Goal: Task Accomplishment & Management: Use online tool/utility

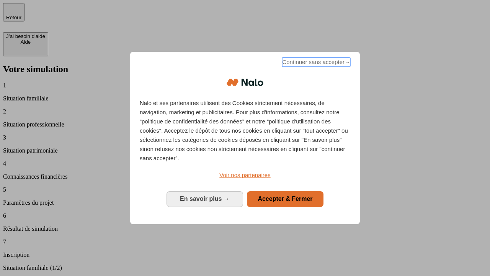
click at [316, 63] on span "Continuer sans accepter →" at bounding box center [316, 61] width 68 height 9
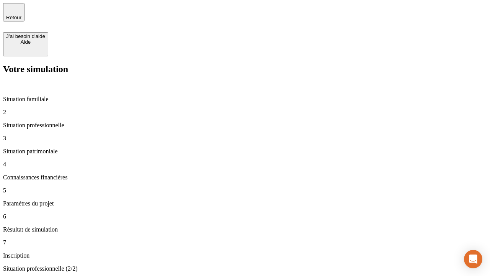
type input "30 000"
type input "1 000"
